Goal: Navigation & Orientation: Find specific page/section

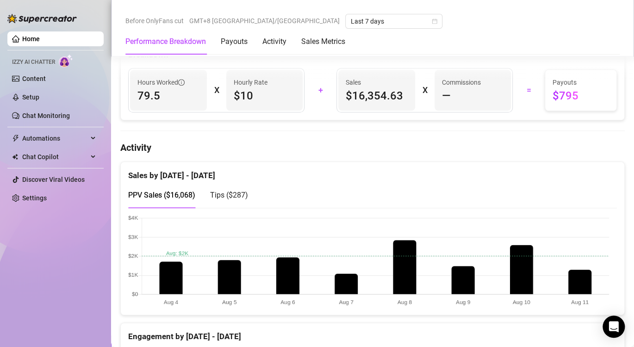
scroll to position [463, 0]
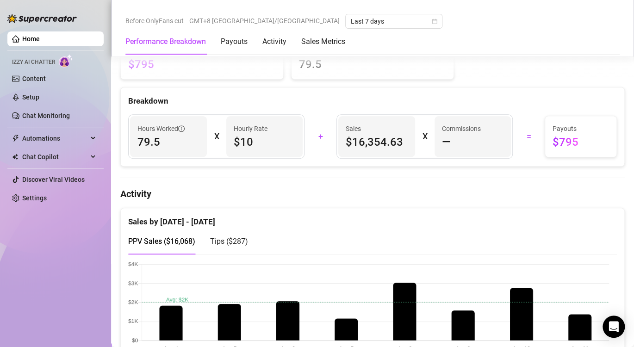
scroll to position [417, 0]
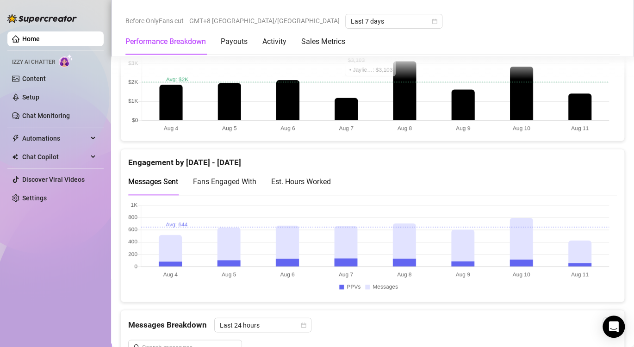
scroll to position [509, 0]
